Goal: Find specific page/section: Find specific page/section

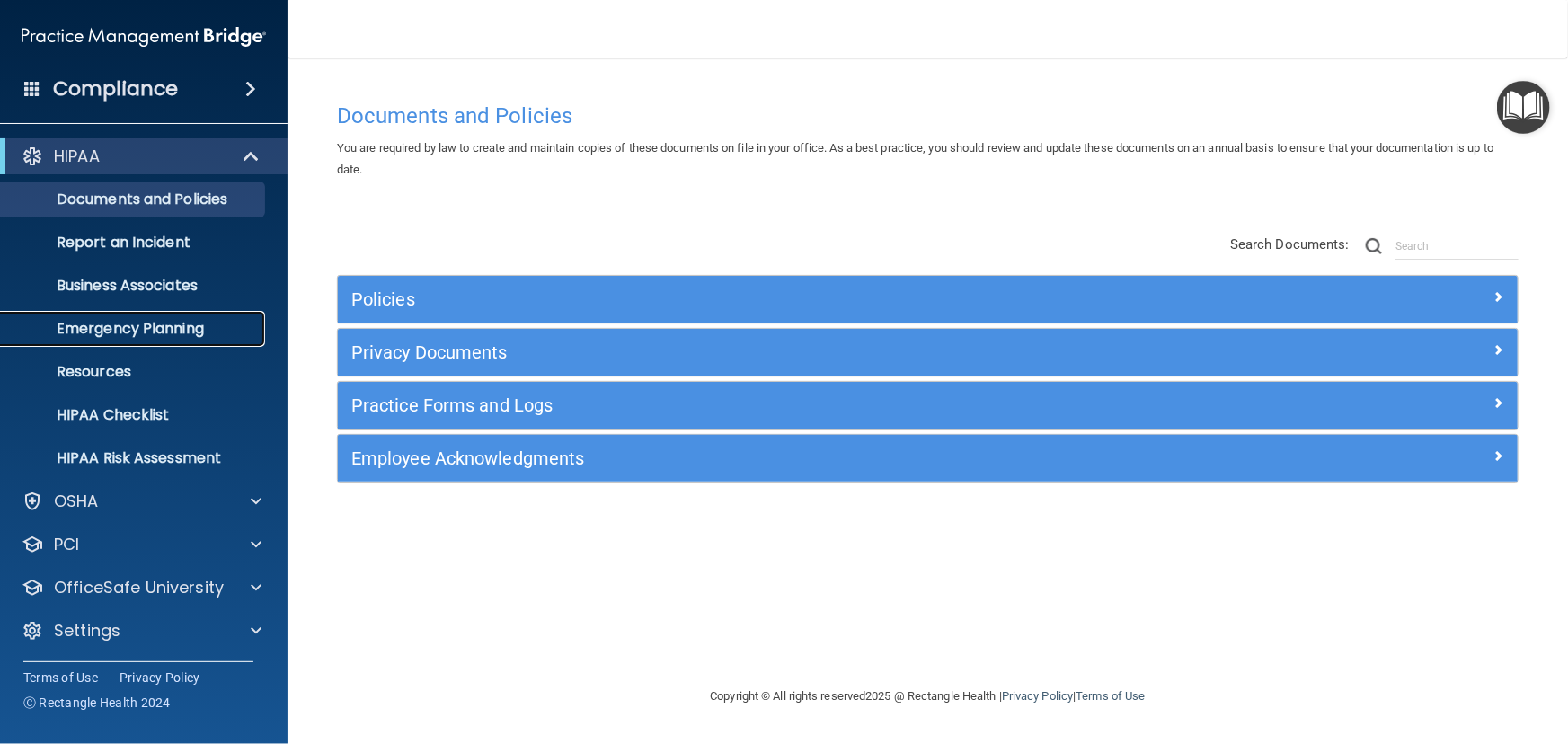
click at [171, 329] on p "Emergency Planning" at bounding box center [135, 328] width 245 height 18
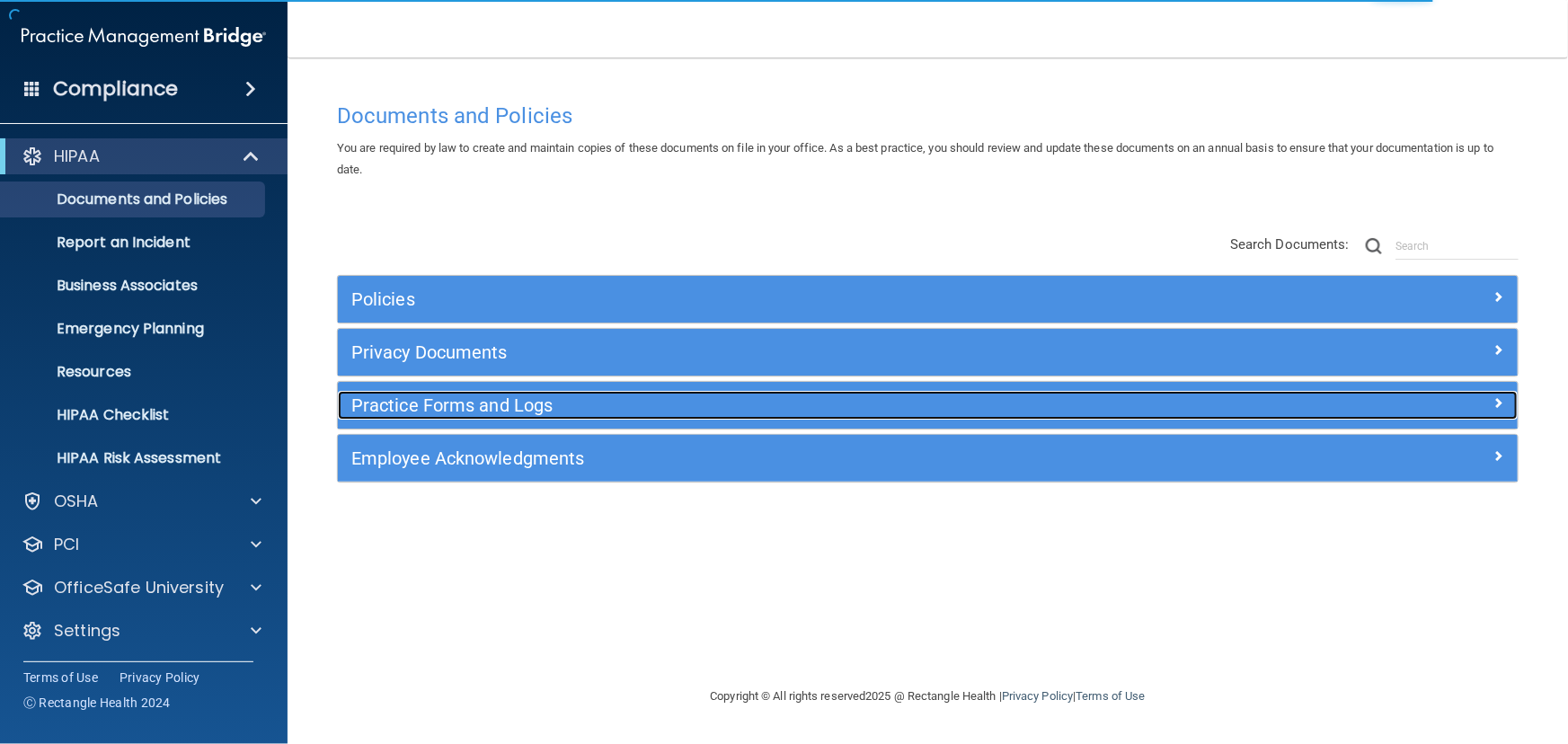
click at [470, 402] on h5 "Practice Forms and Logs" at bounding box center [780, 404] width 858 height 19
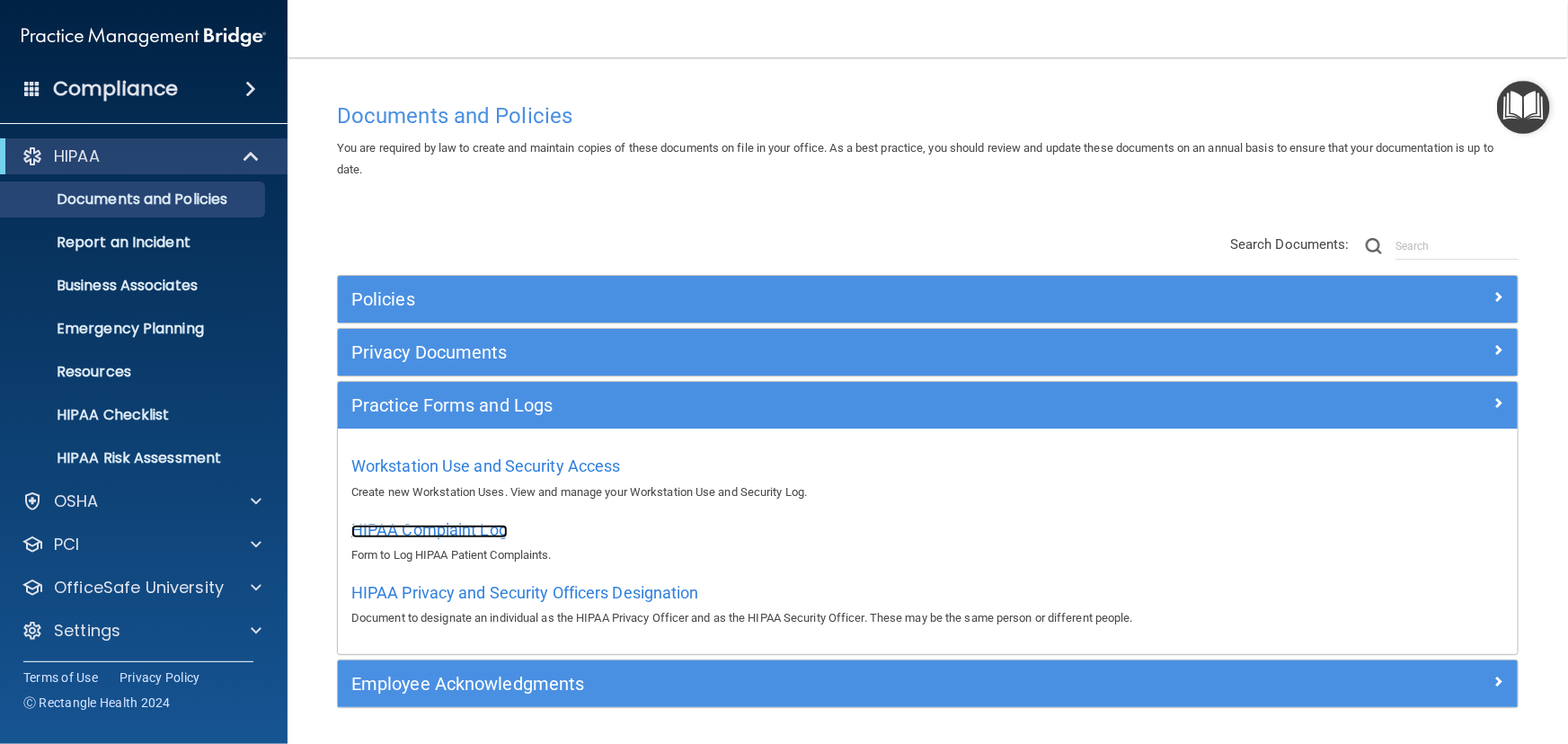
click at [437, 526] on span "HIPAA Complaint Log" at bounding box center [430, 530] width 156 height 19
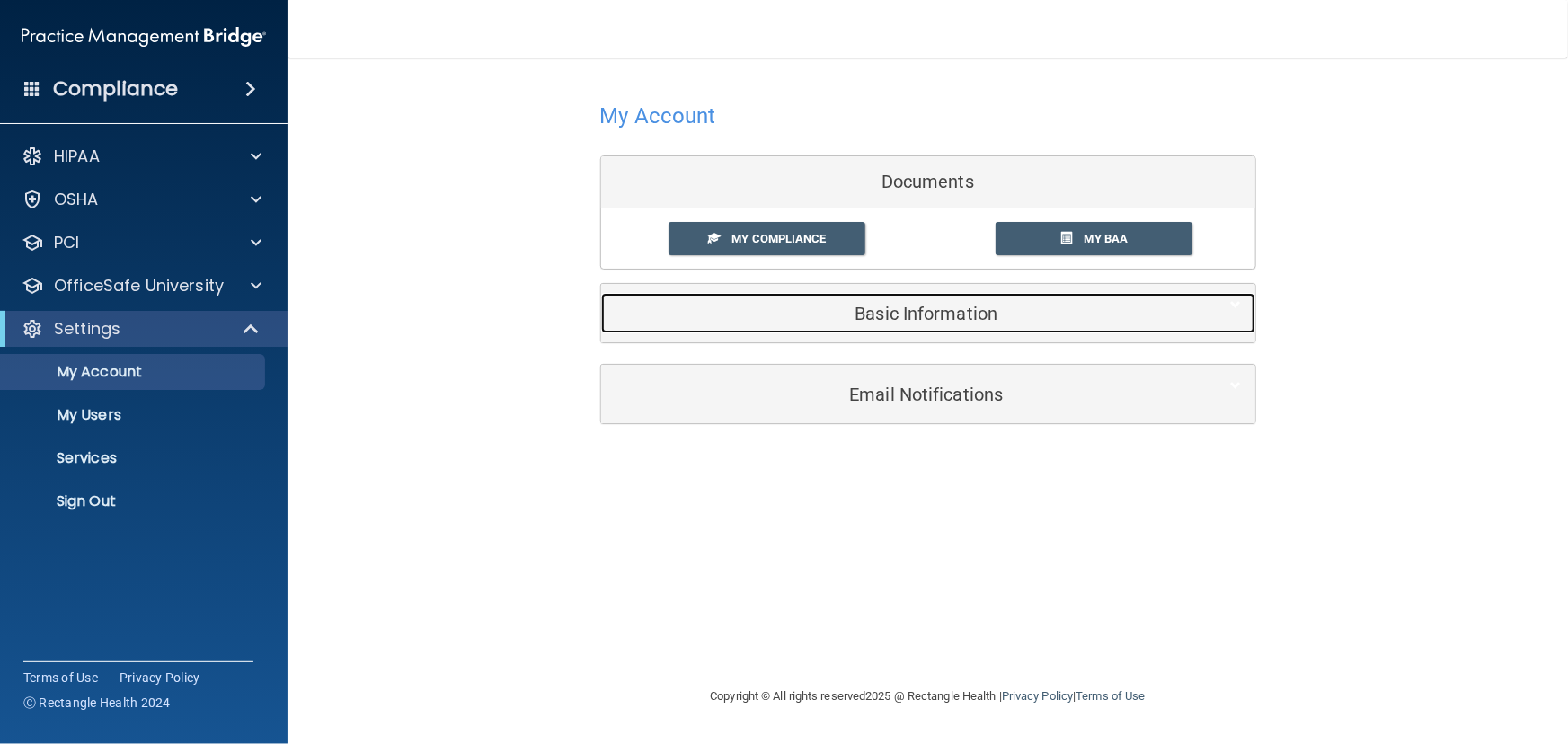
click at [939, 328] on div "Basic Information" at bounding box center [901, 314] width 599 height 41
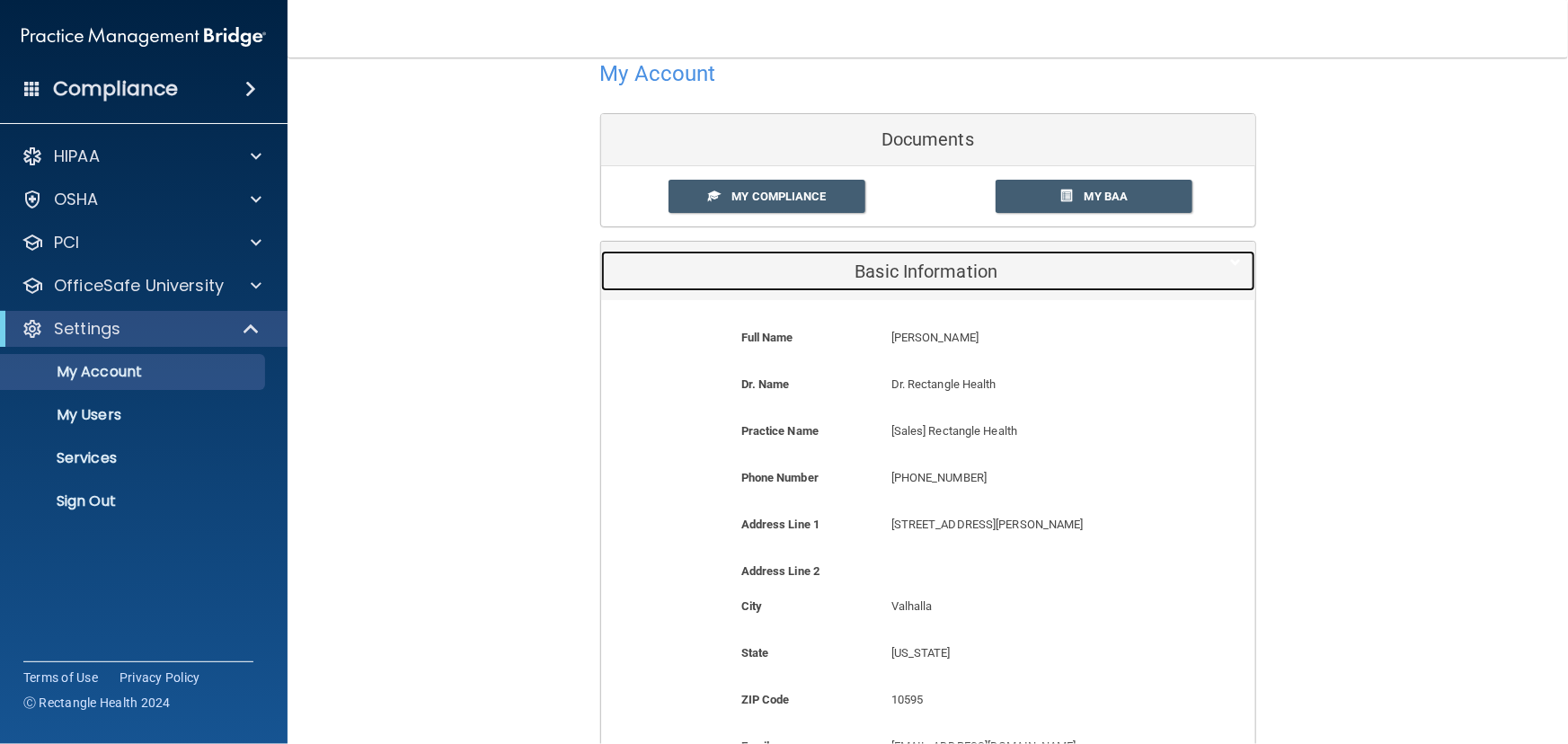
scroll to position [81, 0]
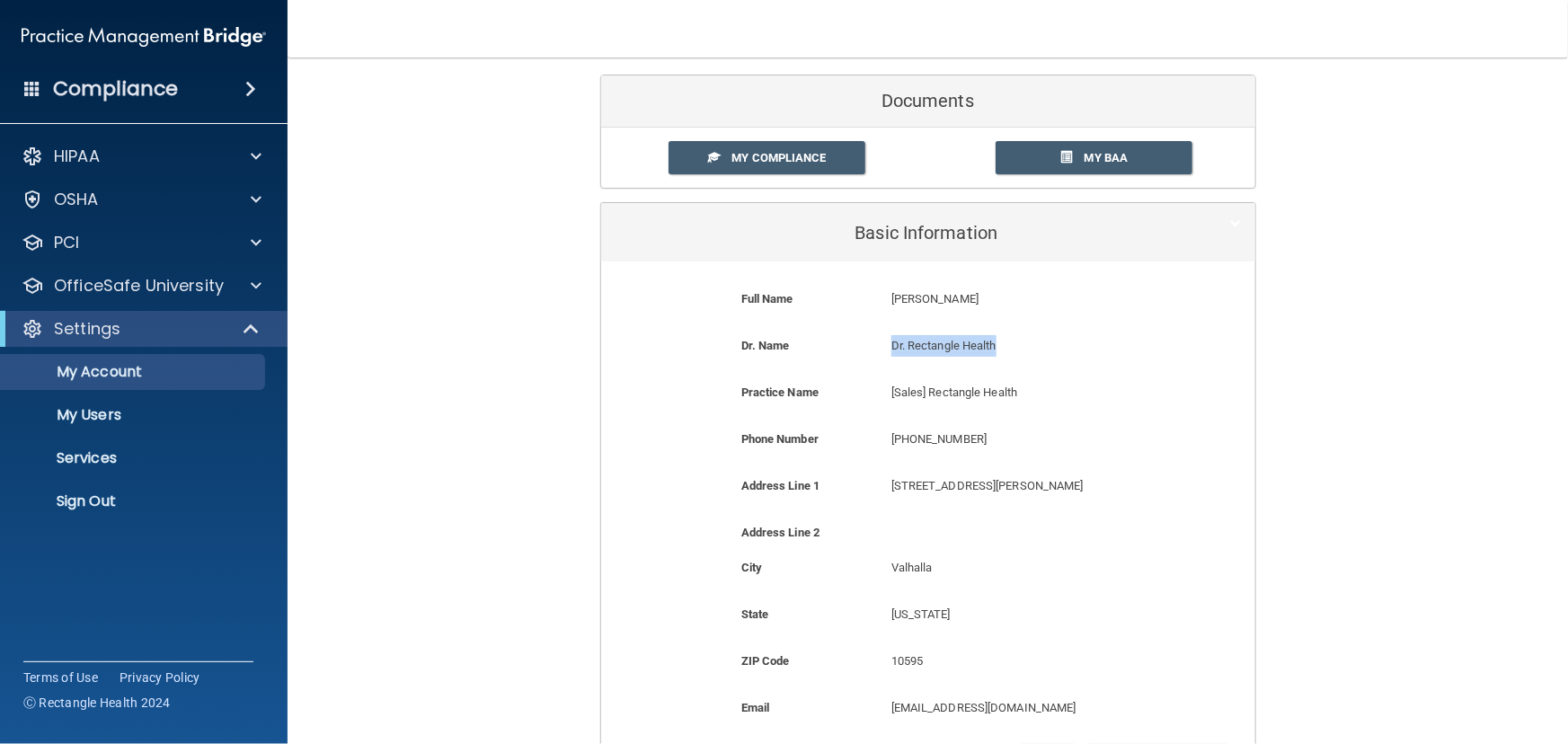
drag, startPoint x: 958, startPoint y: 345, endPoint x: 806, endPoint y: 348, distance: 152.0
click at [806, 348] on div "Dr. Name Dr. Rectangle Health Dr. Rectangle Health" at bounding box center [928, 352] width 627 height 33
click at [927, 347] on p "Dr. Rectangle Health" at bounding box center [1028, 345] width 273 height 21
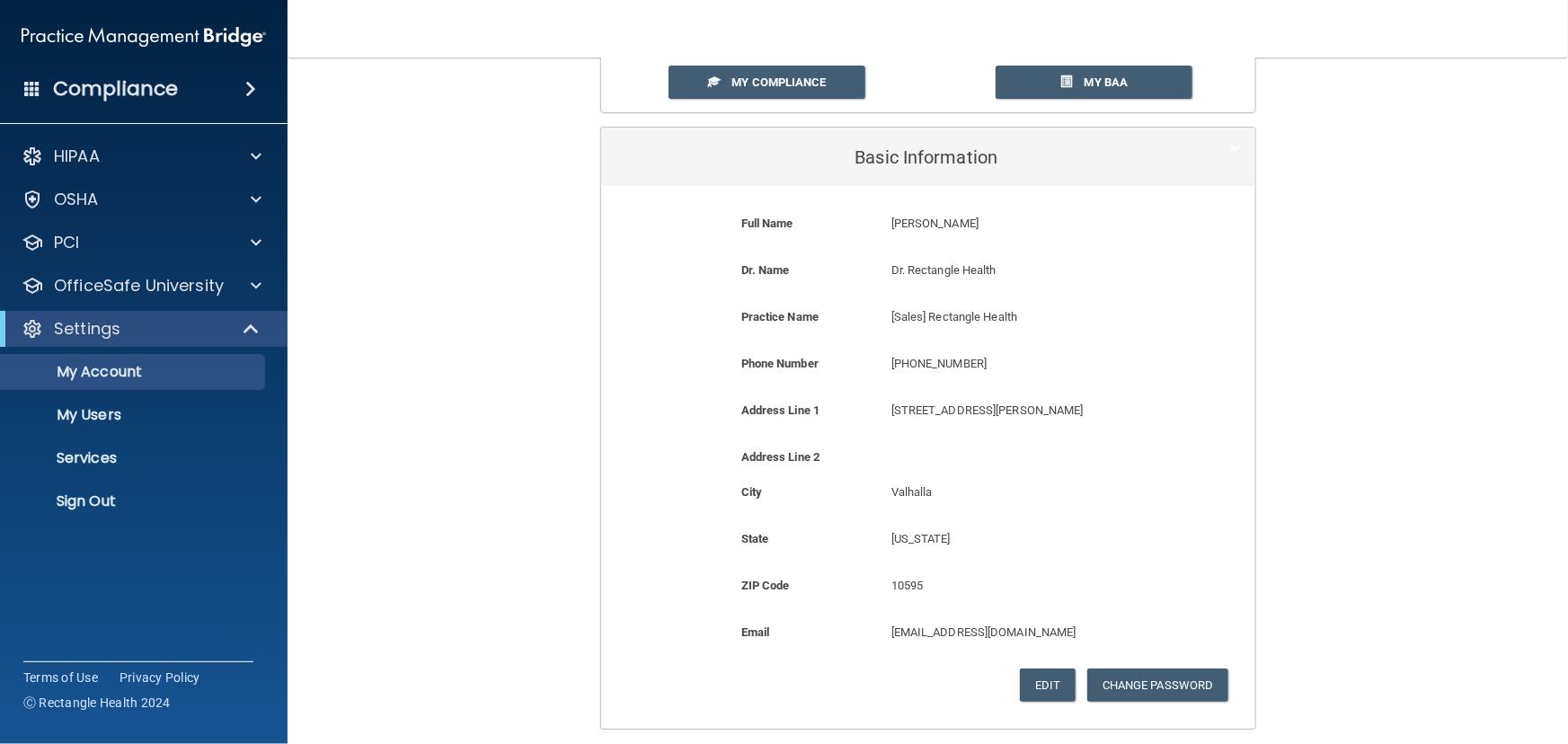
scroll to position [0, 0]
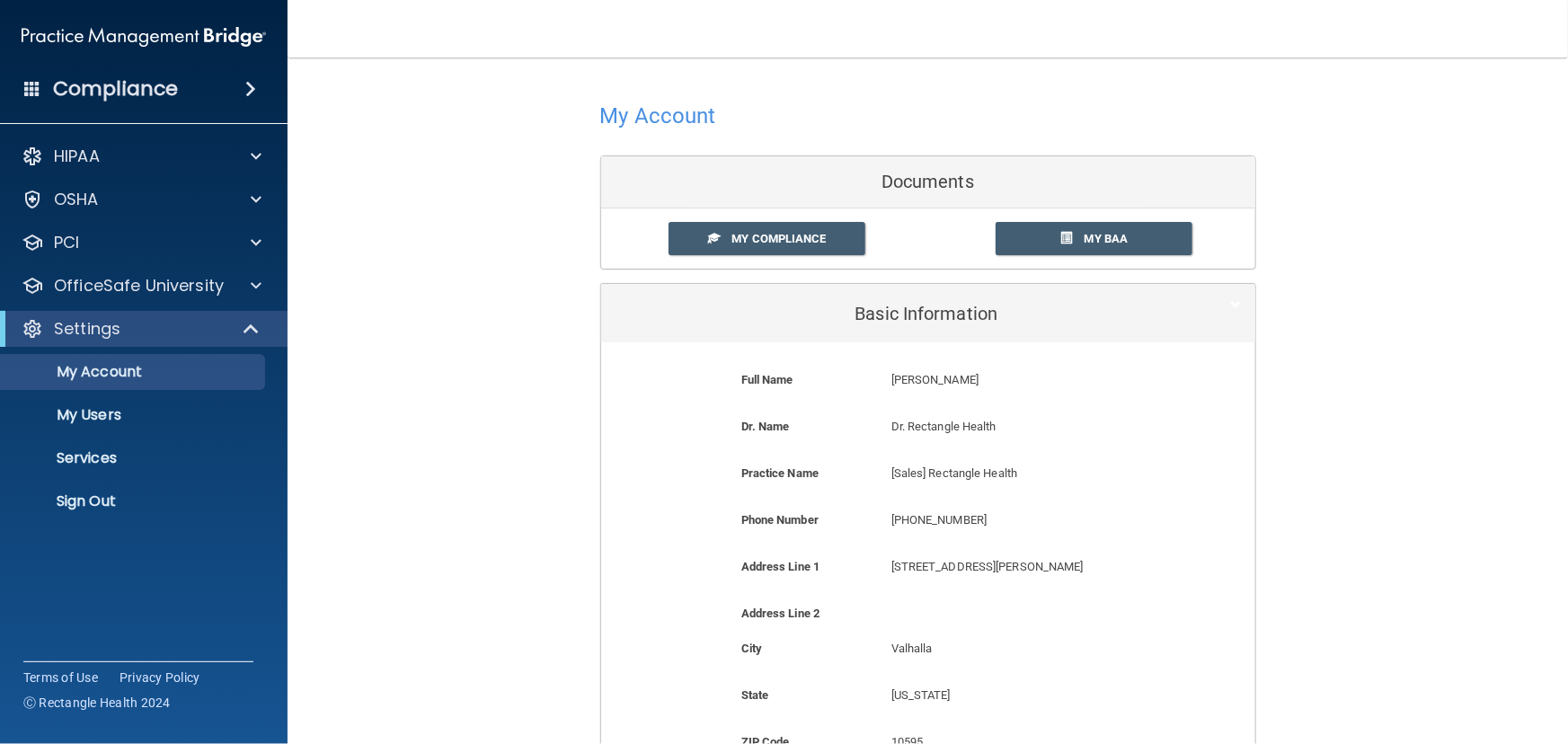
click at [987, 423] on p "Dr. Rectangle Health" at bounding box center [1028, 426] width 273 height 21
drag, startPoint x: 1004, startPoint y: 425, endPoint x: 774, endPoint y: 427, distance: 230.0
click at [774, 427] on div "Dr. Name Dr. Rectangle Health Dr. Rectangle Health" at bounding box center [928, 432] width 627 height 33
click at [916, 426] on p "Dr. Rectangle Health" at bounding box center [1028, 426] width 273 height 21
click at [980, 477] on p "[Sales] Rectangle Health" at bounding box center [1028, 473] width 273 height 21
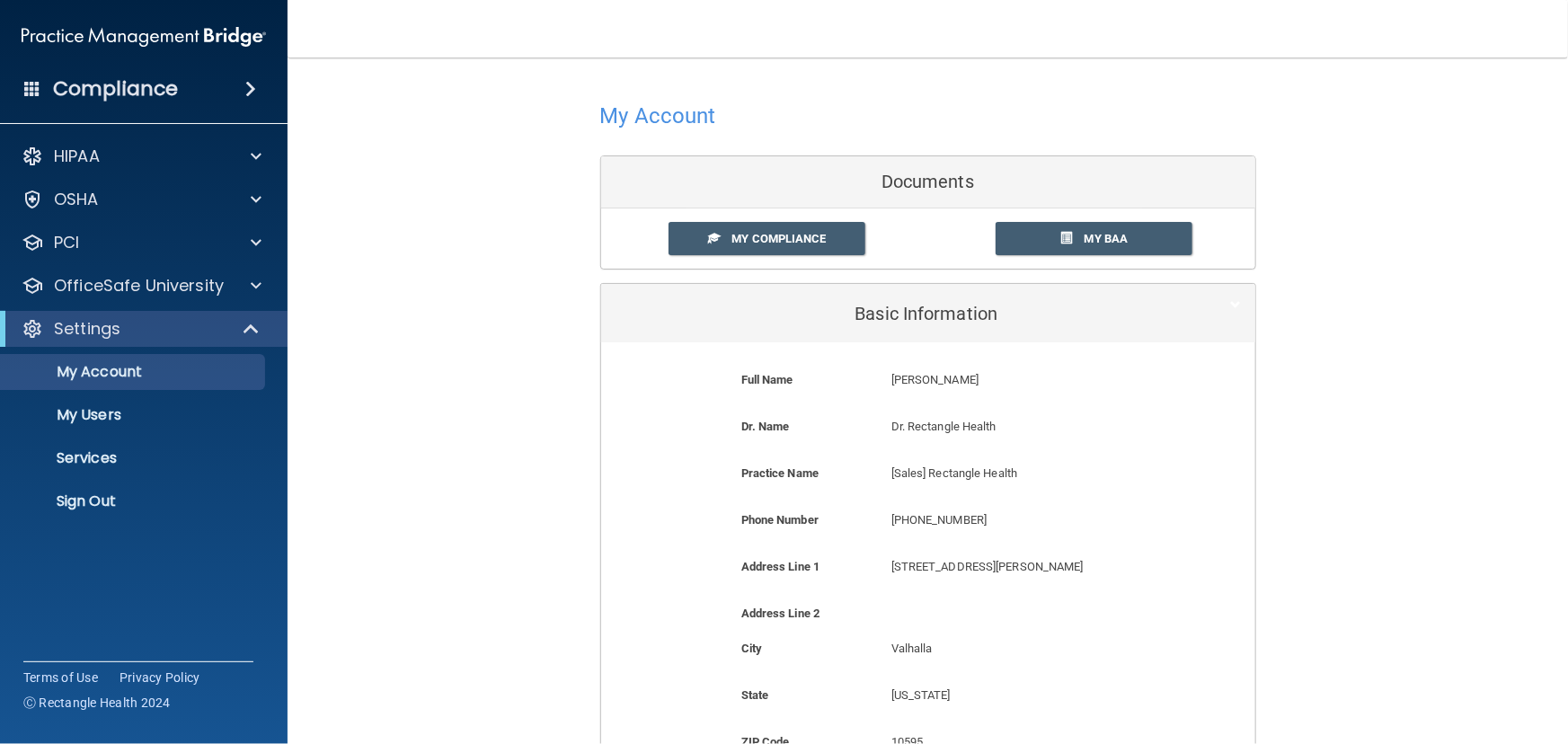
click at [1019, 476] on p "[Sales] Rectangle Health" at bounding box center [1028, 473] width 273 height 21
click at [118, 508] on p "Sign Out" at bounding box center [135, 501] width 245 height 18
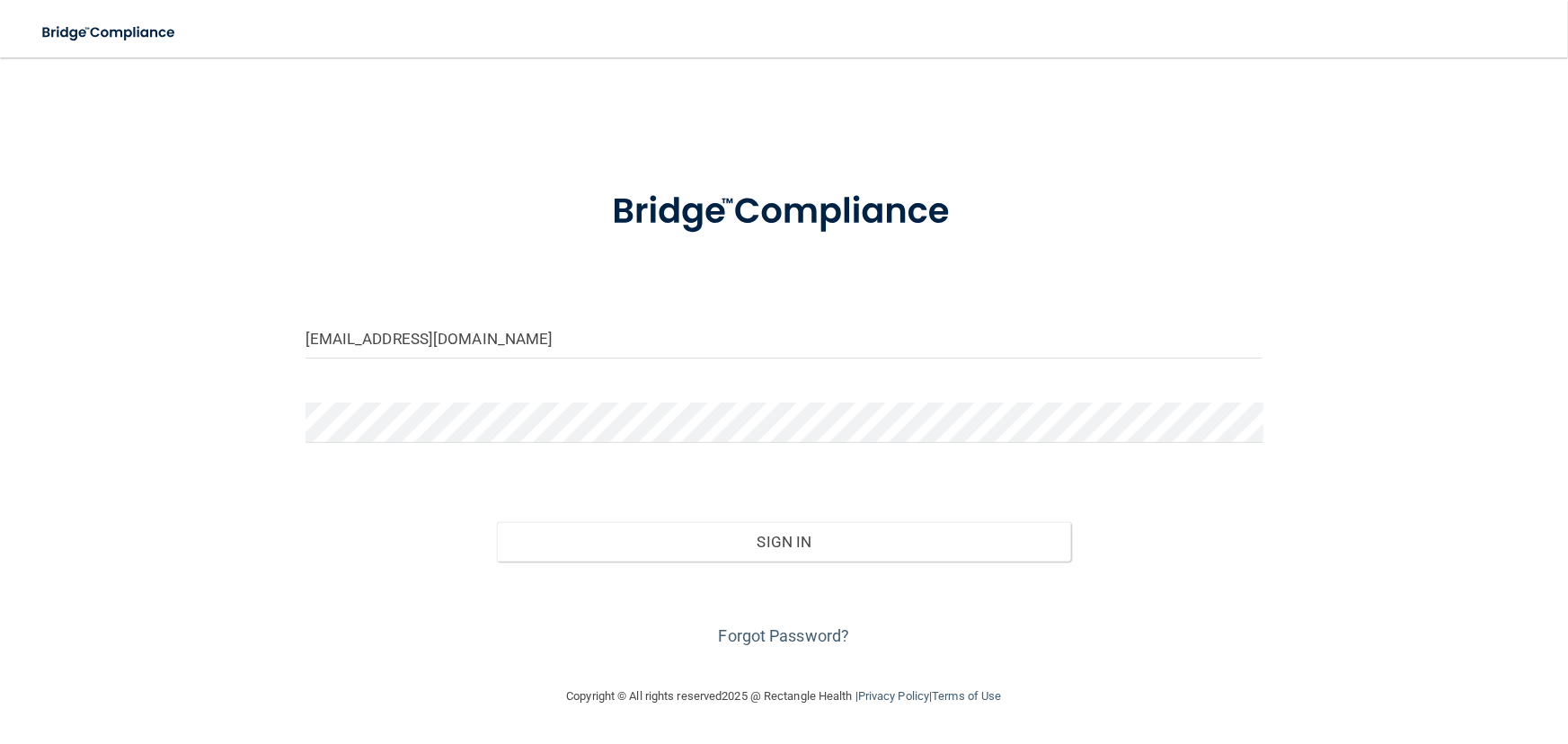
click at [271, 212] on div "[EMAIL_ADDRESS][DOMAIN_NAME] Invalid email/password. You don't have permission …" at bounding box center [784, 371] width 1496 height 592
click at [385, 324] on input "[EMAIL_ADDRESS][DOMAIN_NAME]" at bounding box center [784, 339] width 958 height 41
click at [366, 337] on input "[EMAIL_ADDRESS][DOMAIN_NAME]" at bounding box center [784, 339] width 958 height 41
type input "[EMAIL_ADDRESS][DOMAIN_NAME]"
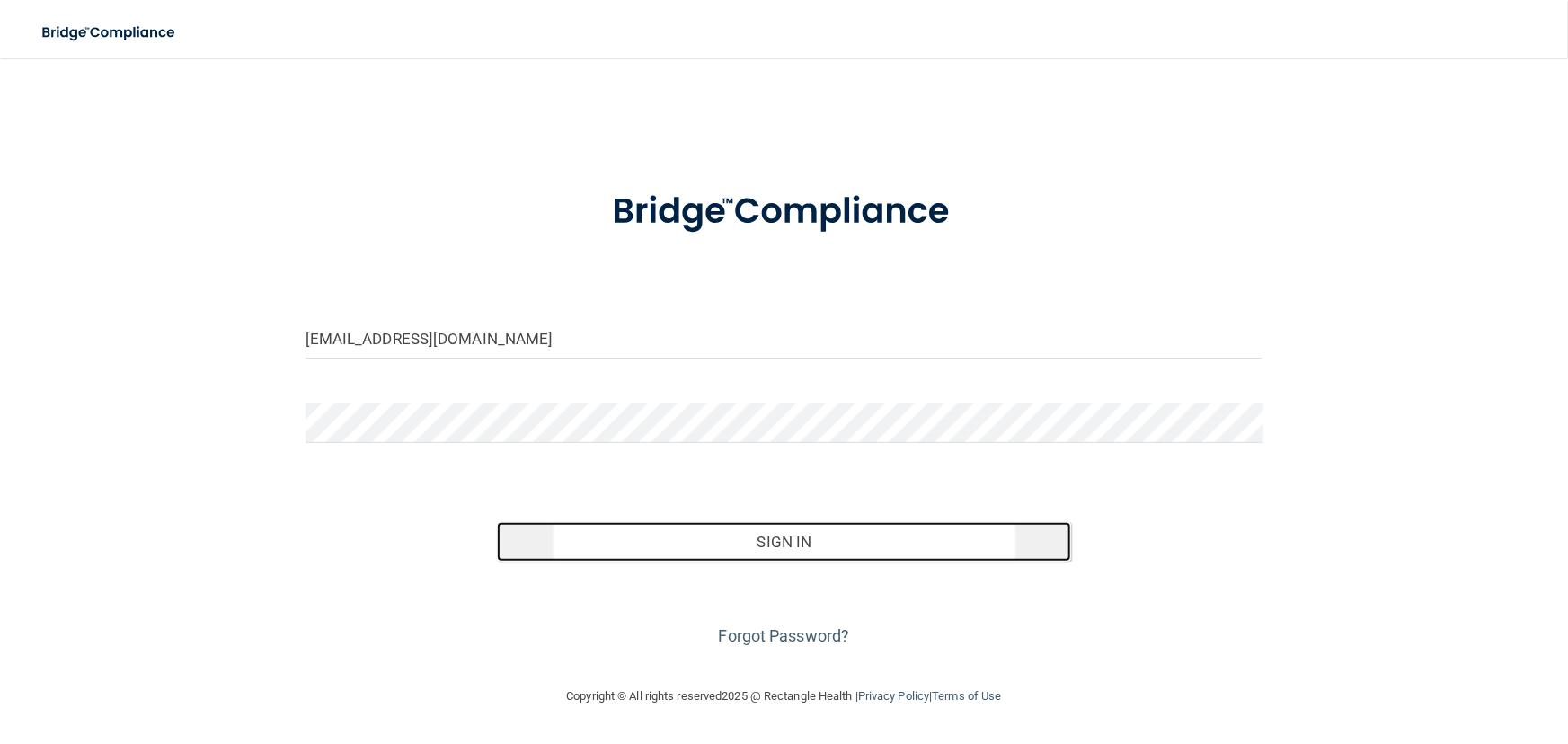
click at [749, 539] on button "Sign In" at bounding box center [784, 542] width 574 height 40
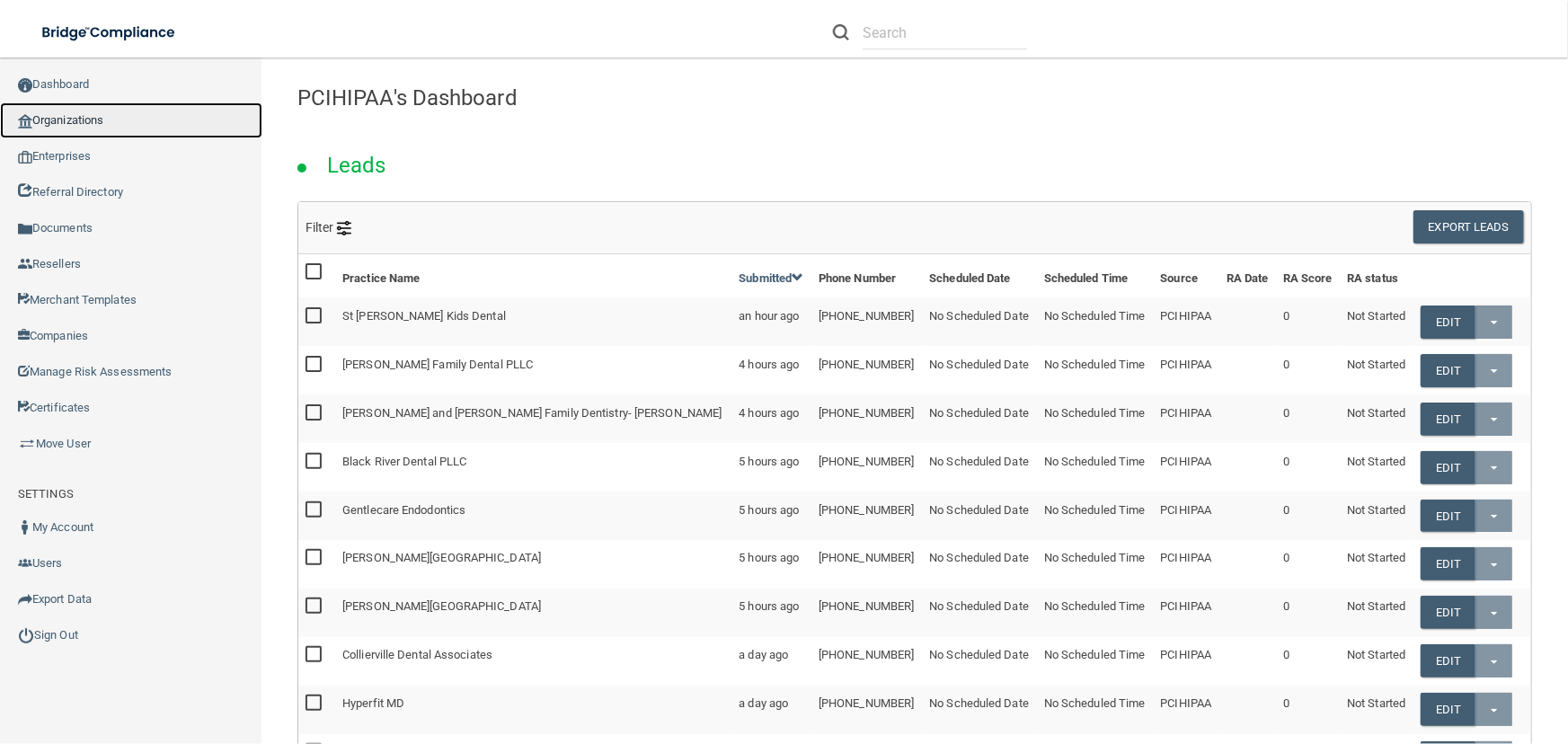
click at [90, 123] on link "Organizations" at bounding box center [131, 120] width 263 height 36
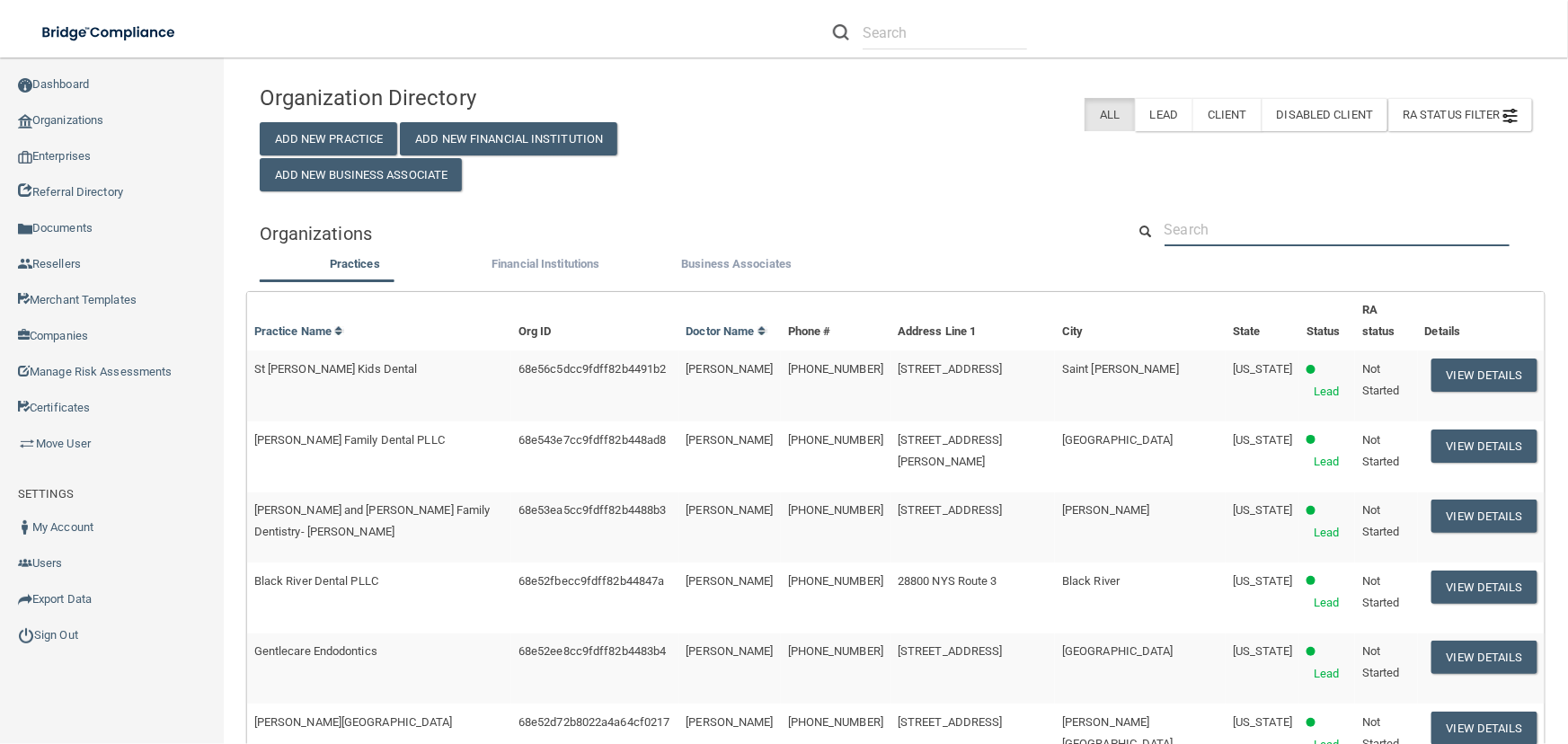
click at [1223, 227] on input "text" at bounding box center [1337, 230] width 345 height 33
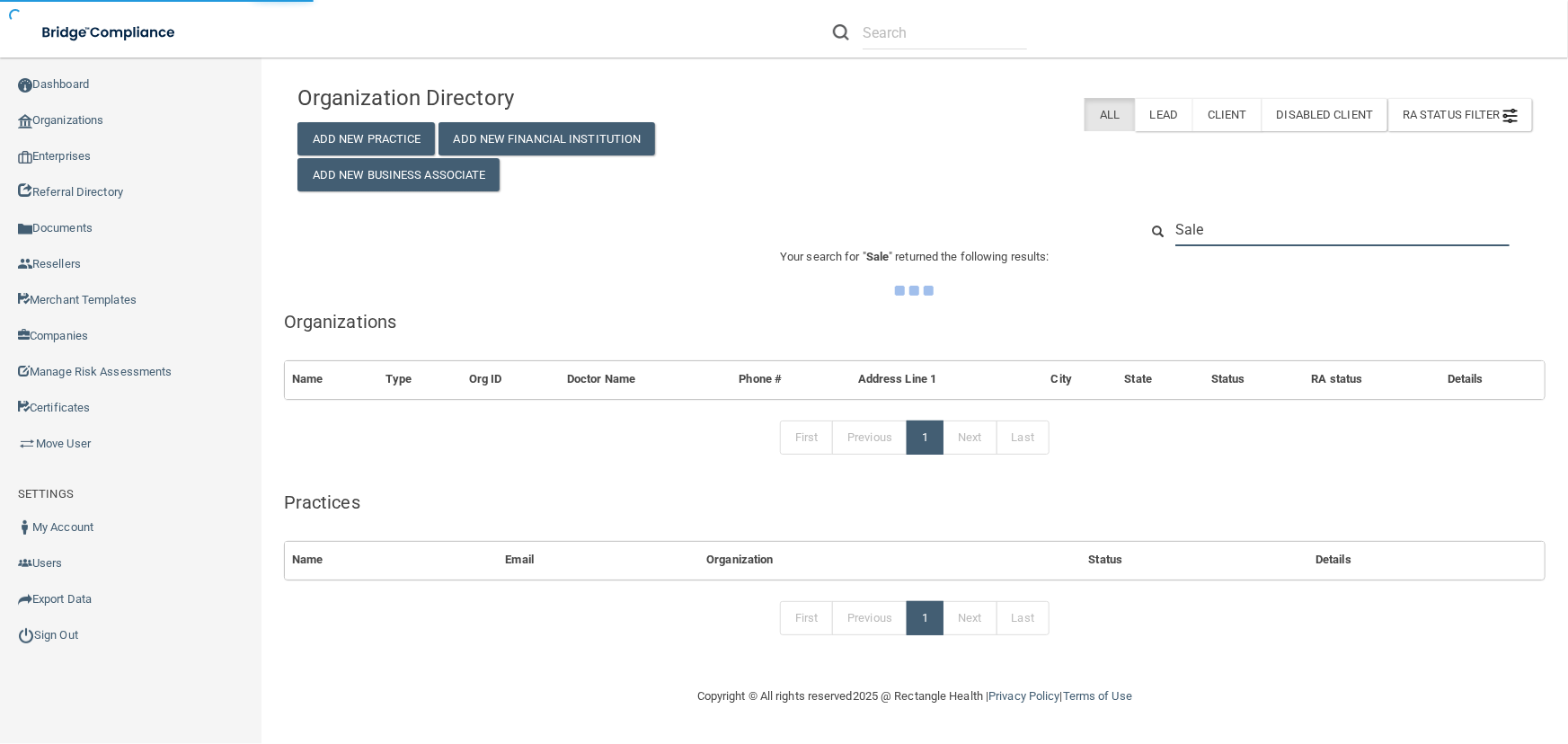
type input "Sales"
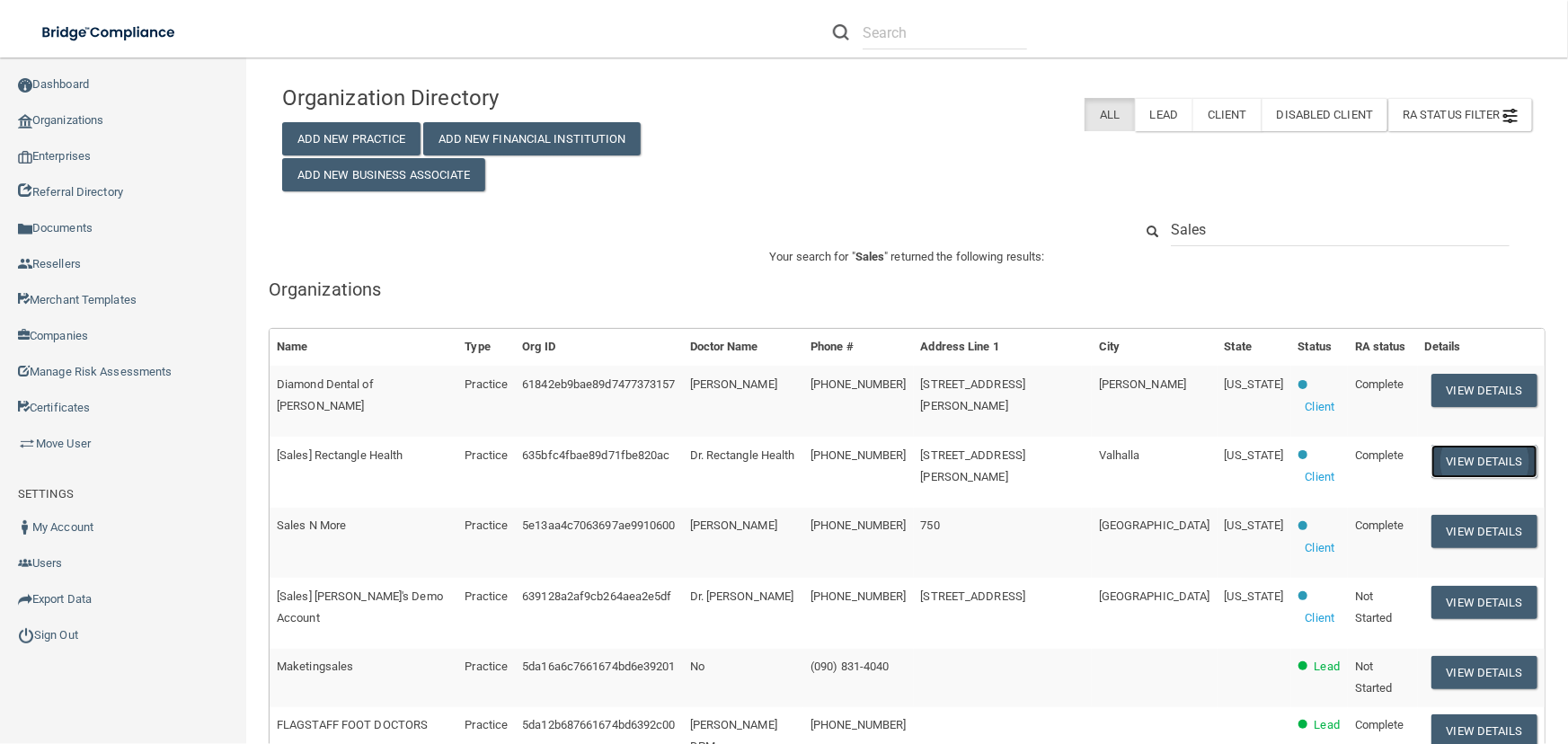
click at [1466, 451] on button "View Details" at bounding box center [1484, 461] width 106 height 33
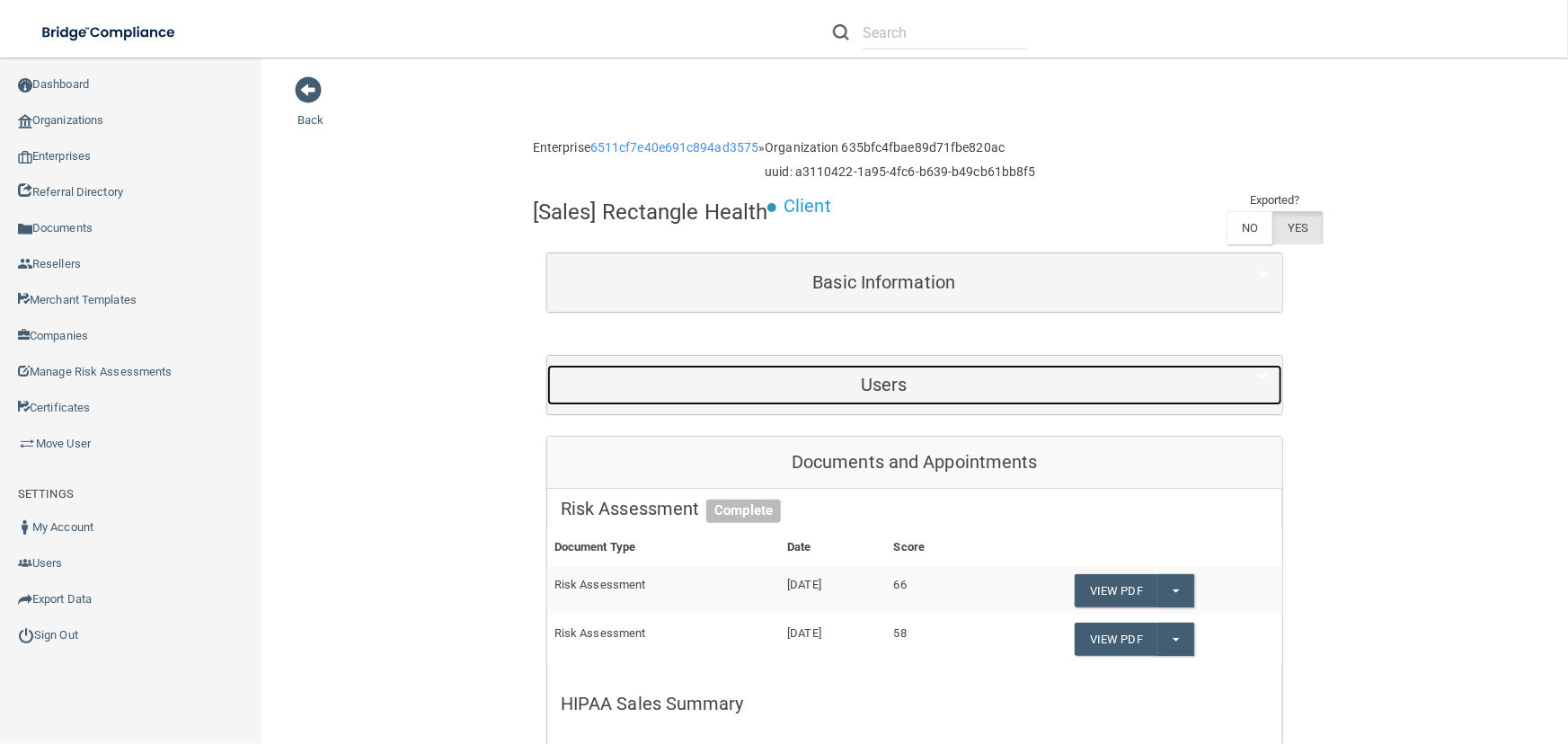
click at [844, 378] on h5 "Users" at bounding box center [883, 384] width 647 height 19
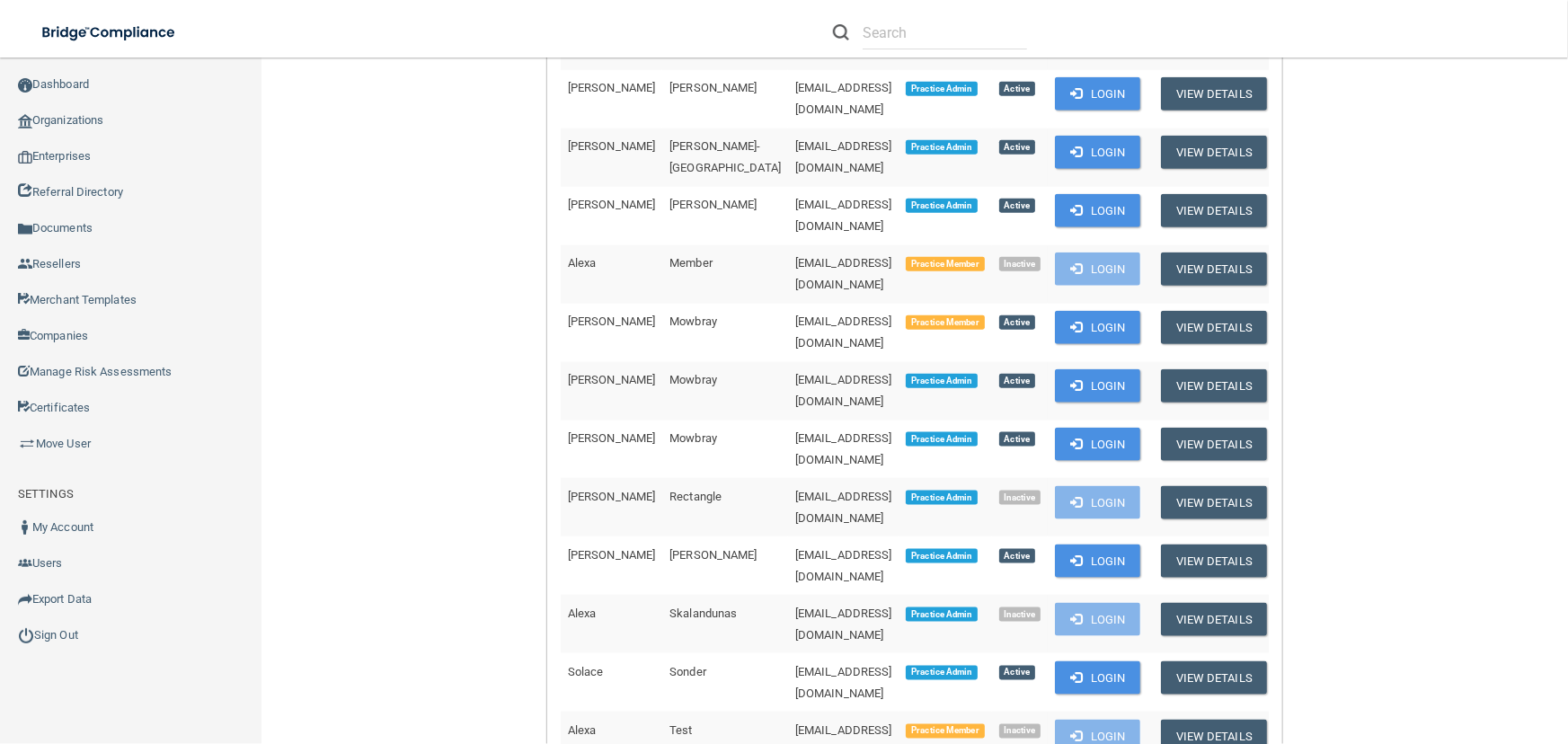
scroll to position [1469, 0]
